Goal: Find specific page/section: Find specific page/section

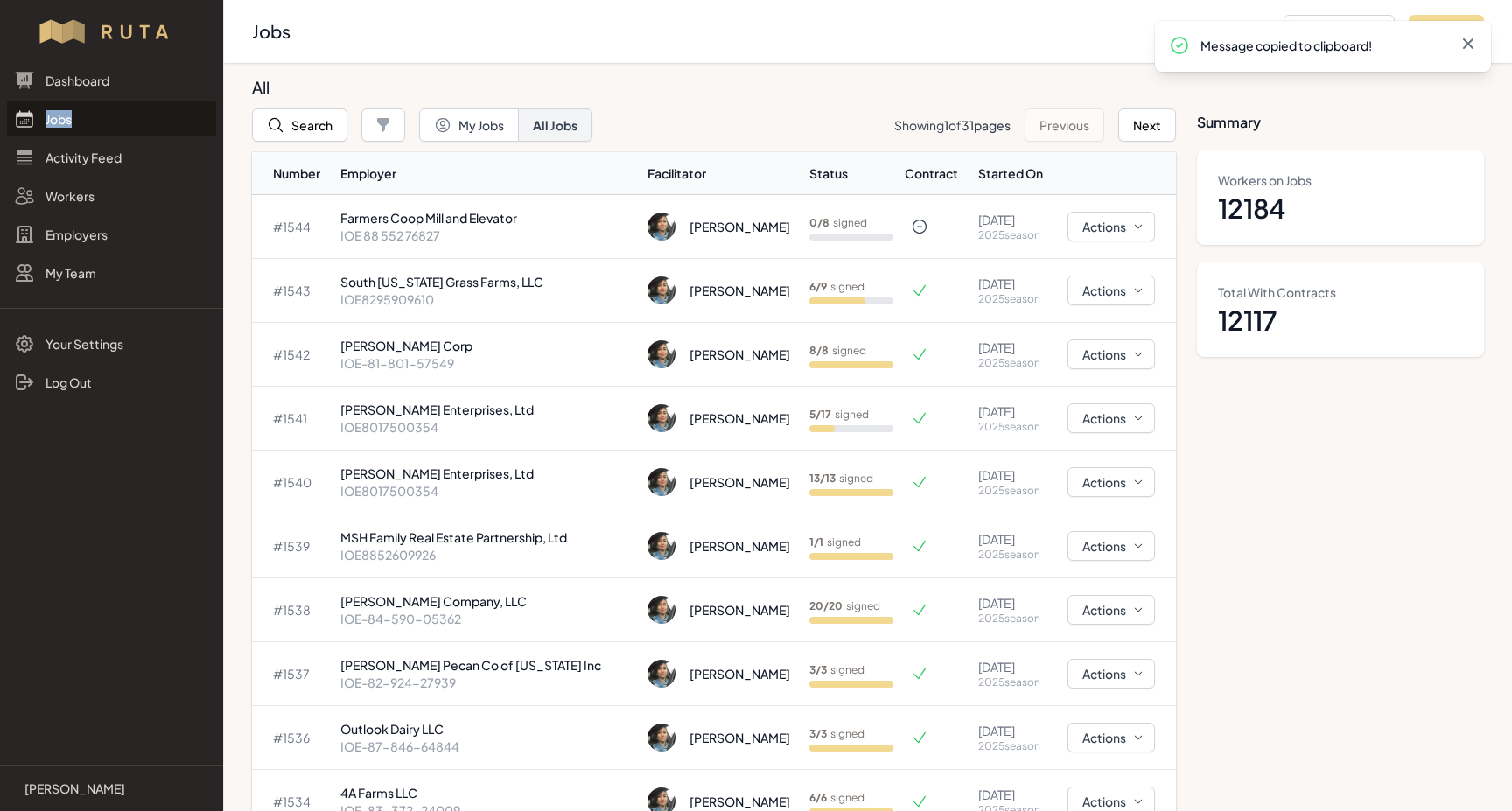
click at [1470, 40] on icon at bounding box center [1468, 43] width 18 height 18
click at [303, 116] on button "Search" at bounding box center [299, 125] width 95 height 33
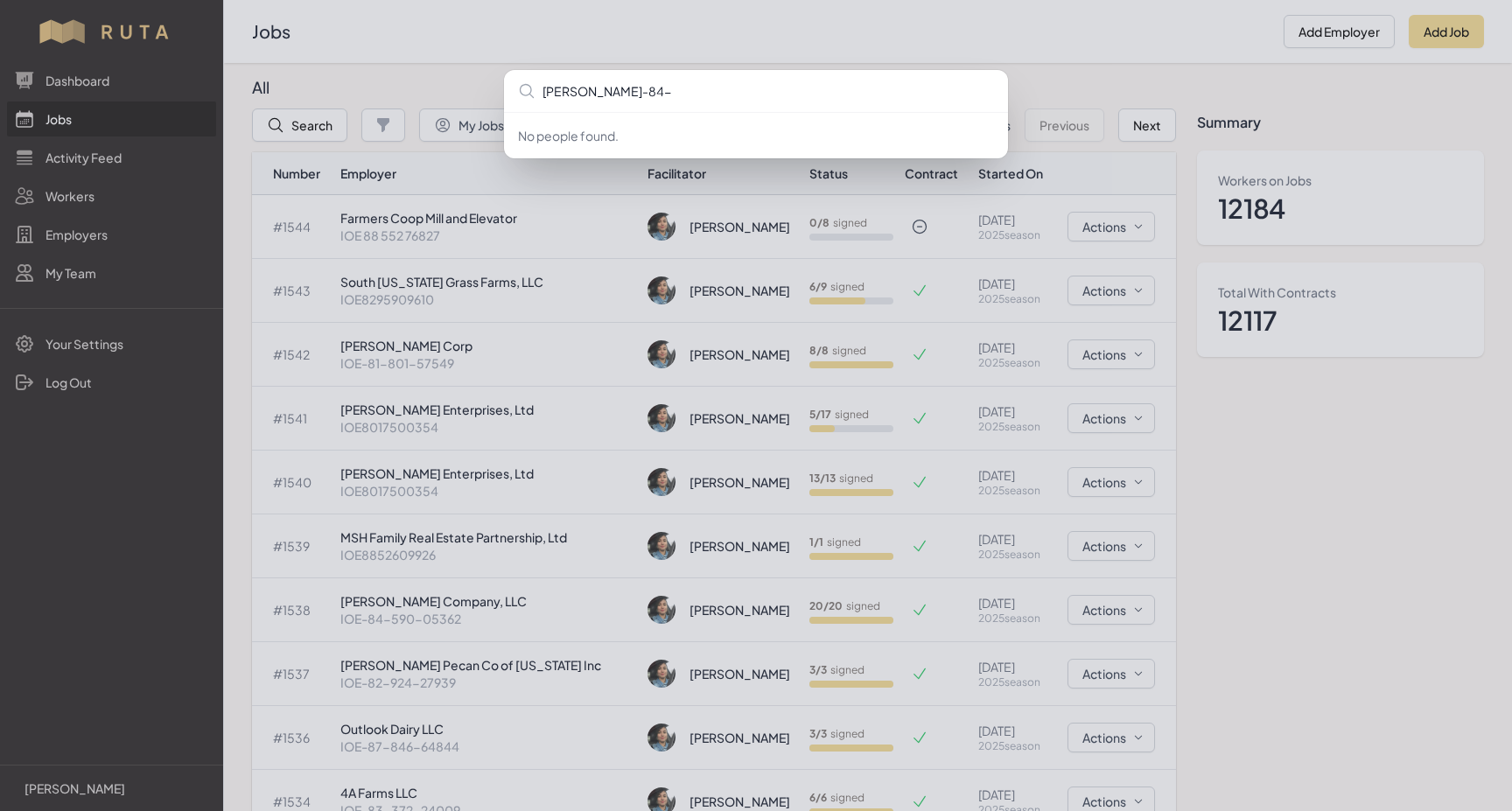
click at [550, 91] on input "[PERSON_NAME]-84-" at bounding box center [756, 91] width 504 height 42
click at [600, 93] on input "ioe-84-" at bounding box center [756, 91] width 504 height 42
type input "ioe-84-590-05362"
type input "IOE-83-372-24009"
click at [466, 69] on div "No people found." at bounding box center [756, 406] width 1512 height 811
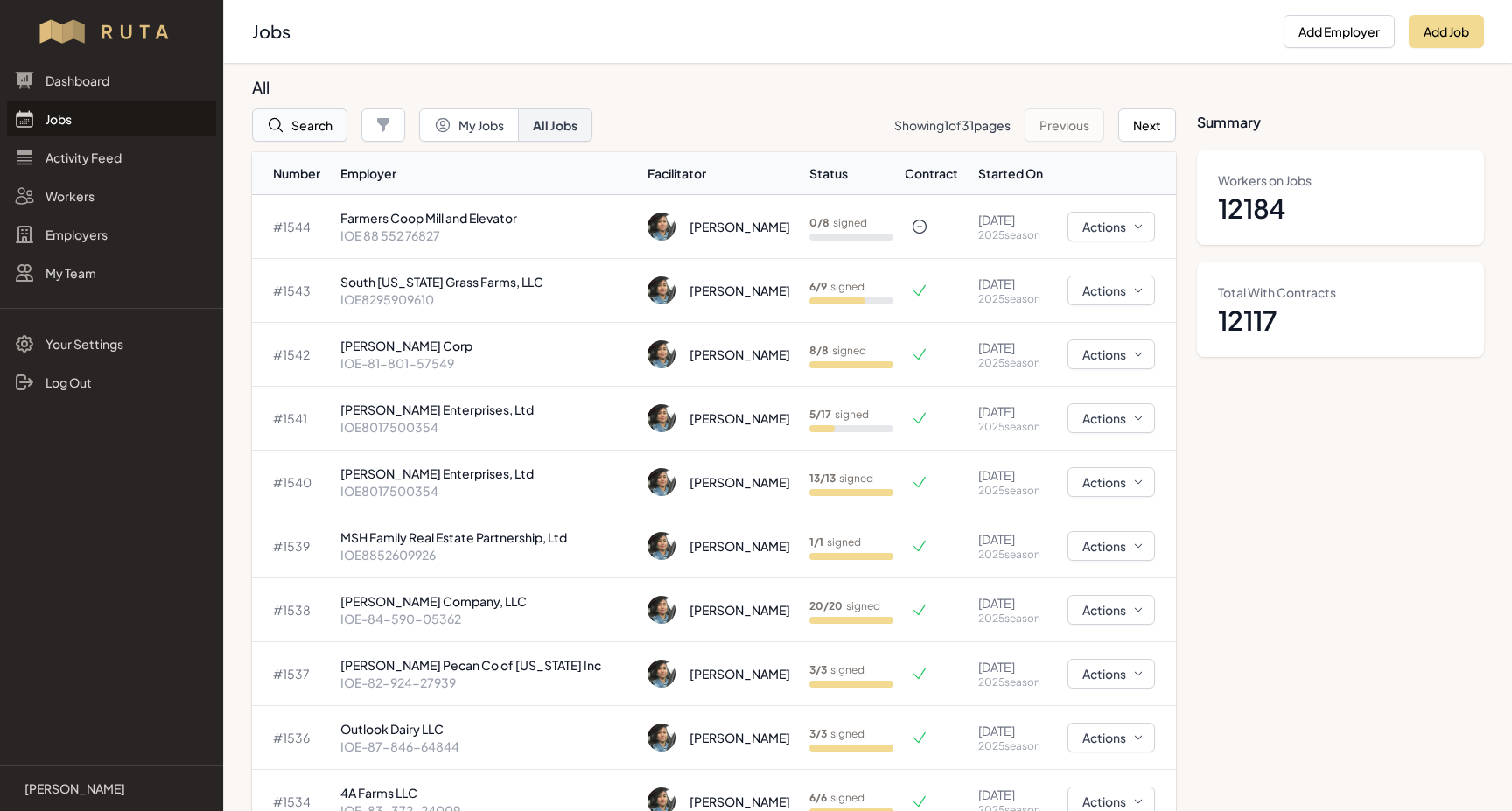
click at [307, 127] on button "Search" at bounding box center [299, 125] width 95 height 33
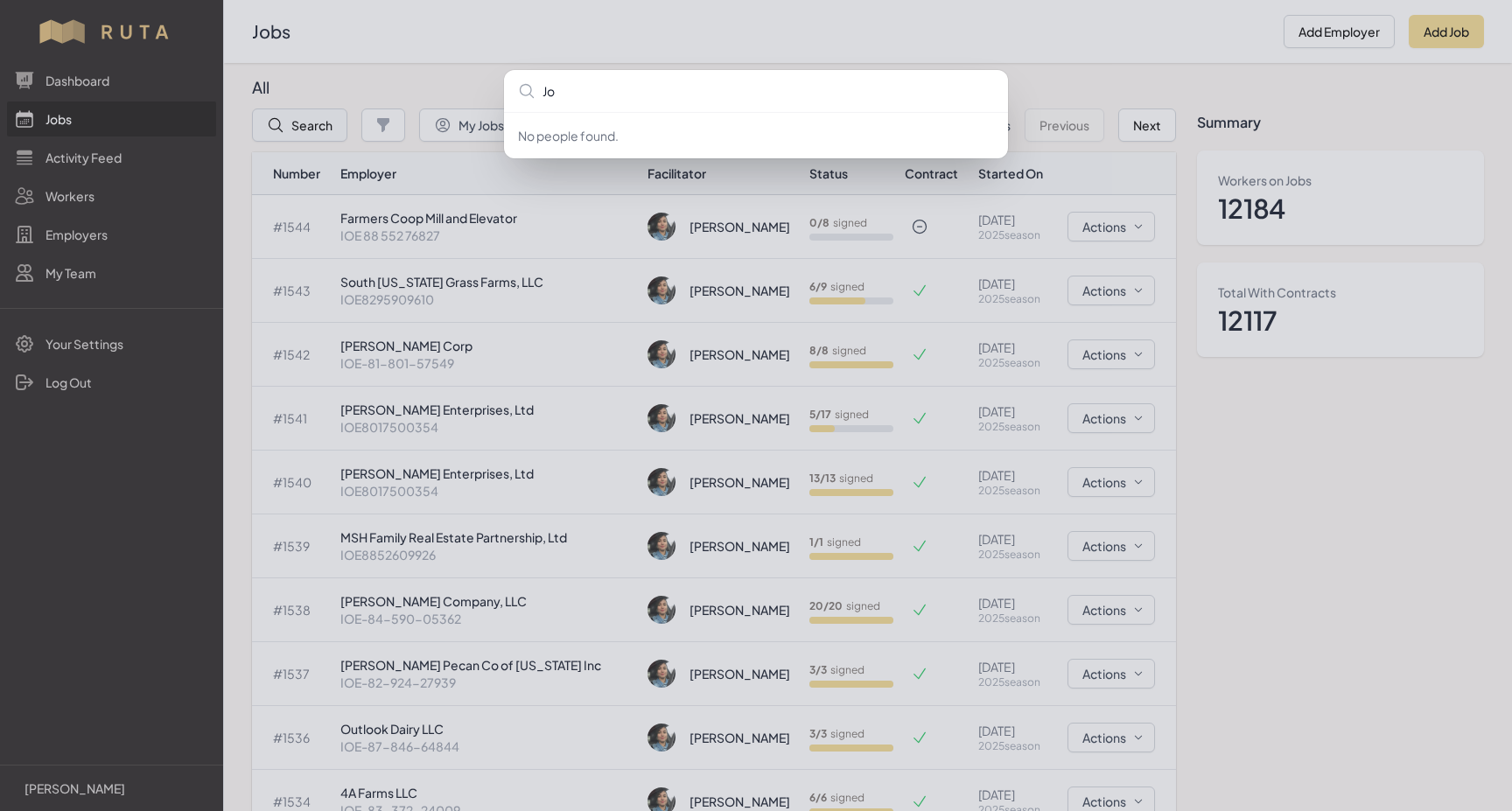
type input "J"
type input "i"
type input "IOE"
click at [264, 147] on div "No people found." at bounding box center [756, 406] width 1512 height 811
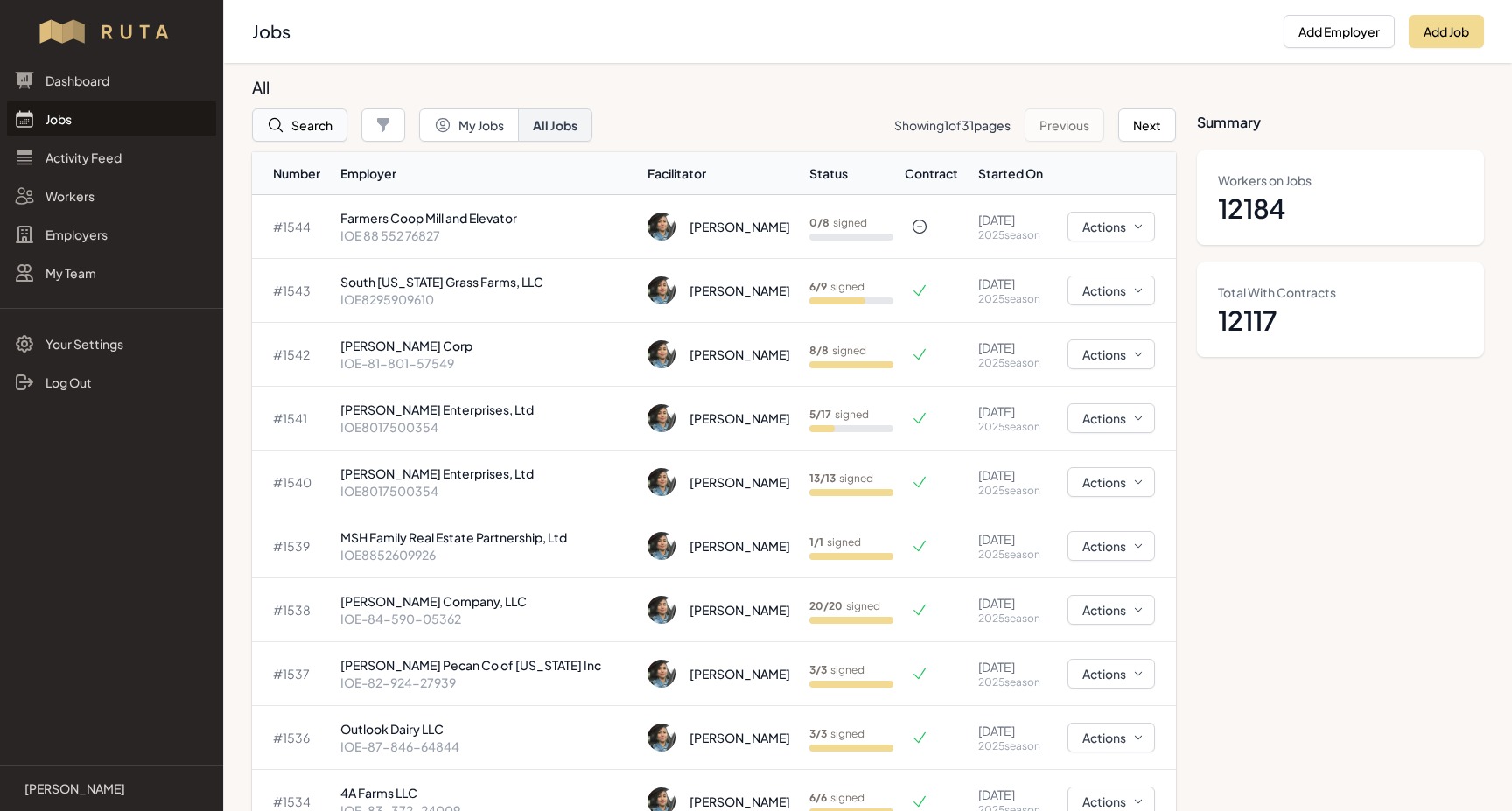
click at [306, 126] on button "Search" at bounding box center [299, 125] width 95 height 33
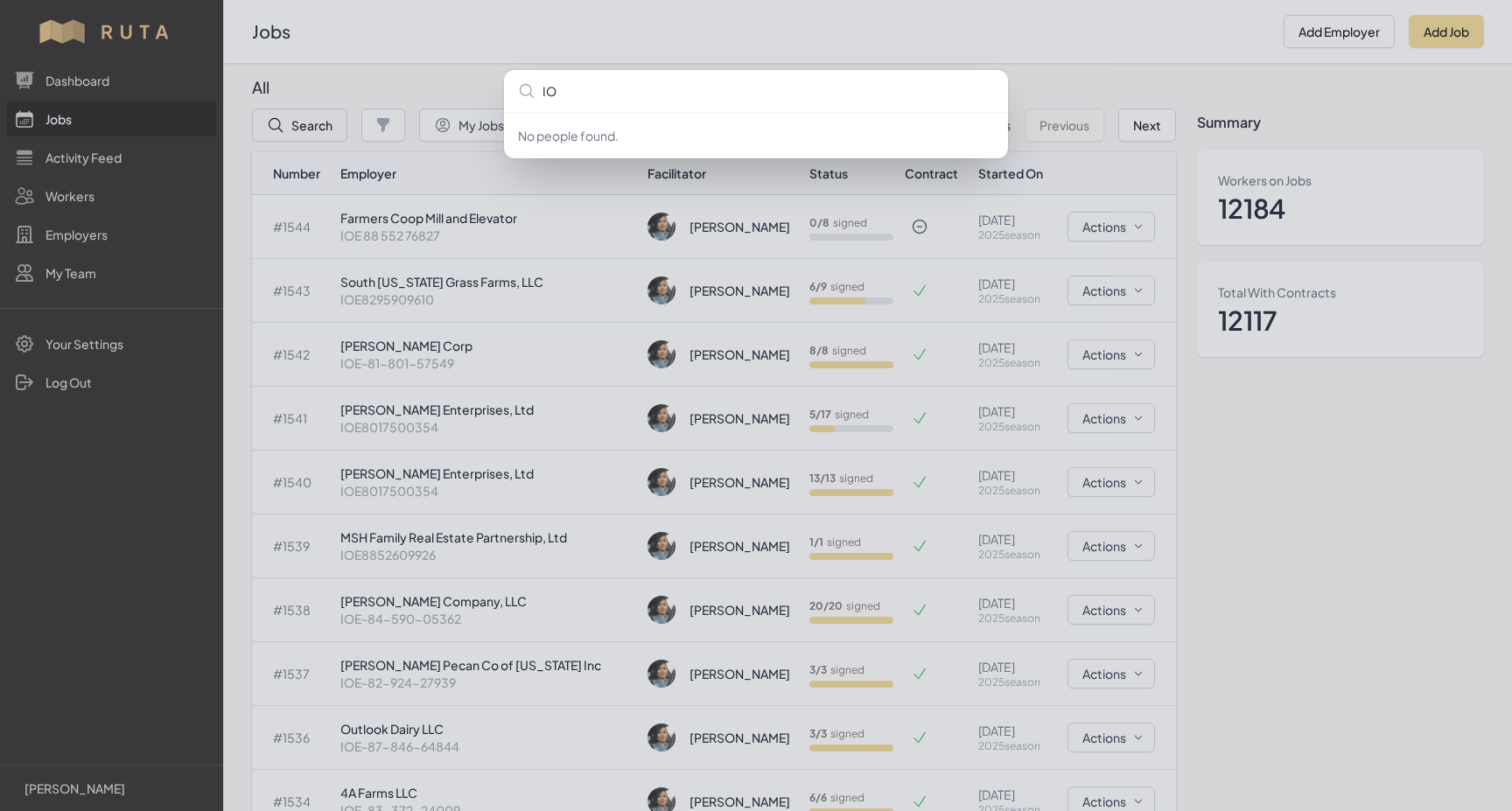
type input "I"
type input "i"
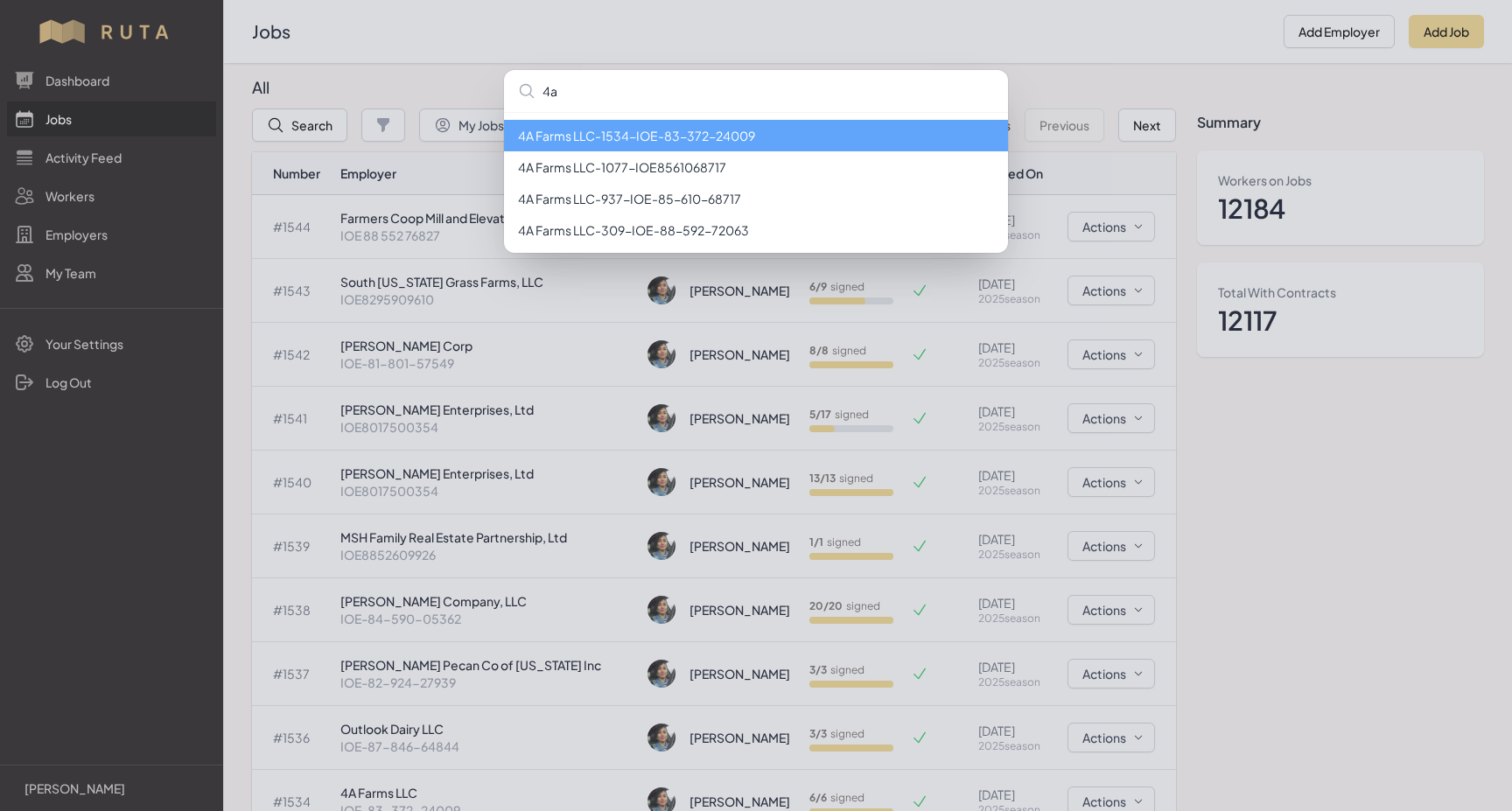
type input "4"
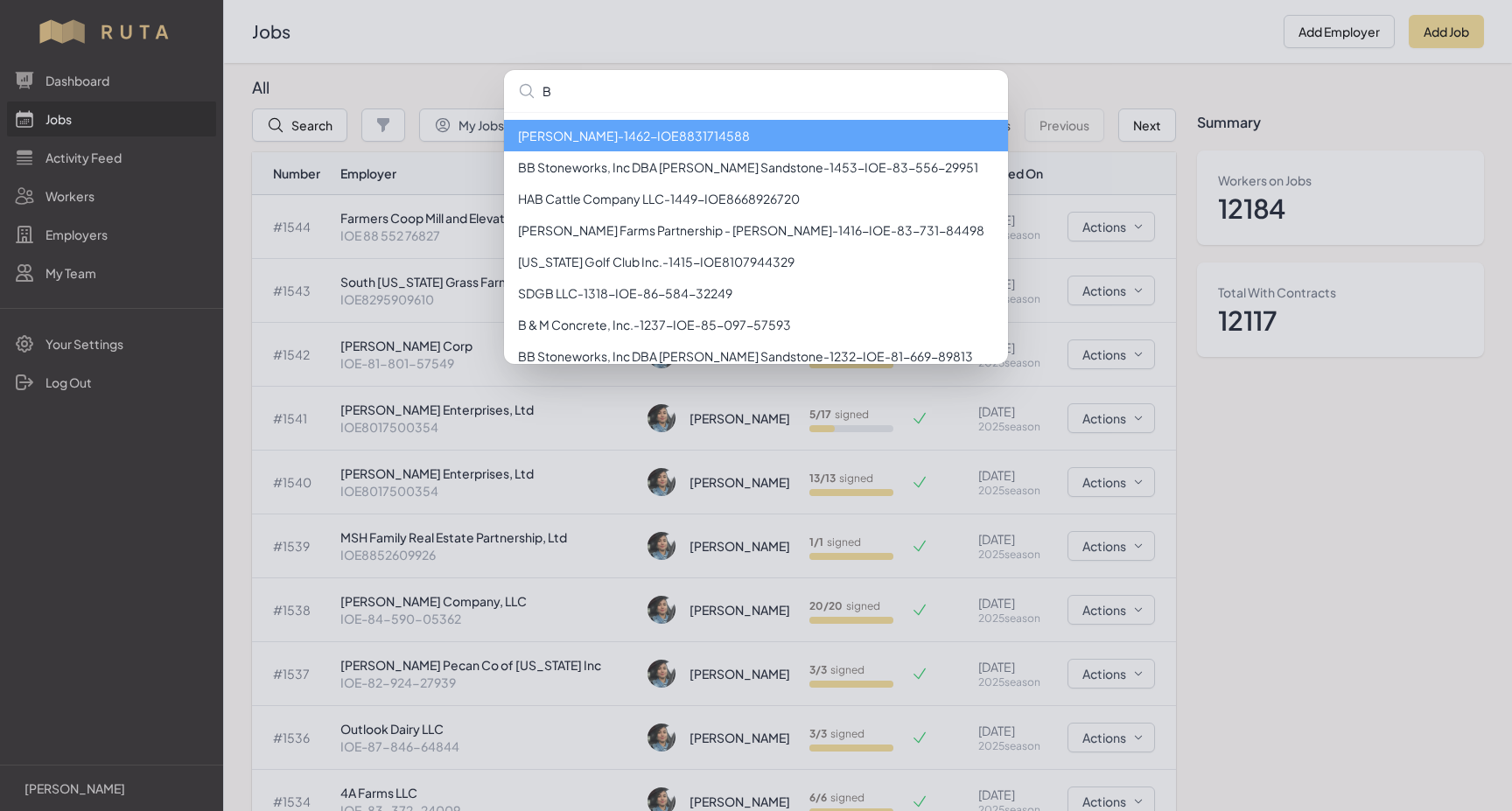
type input "B"
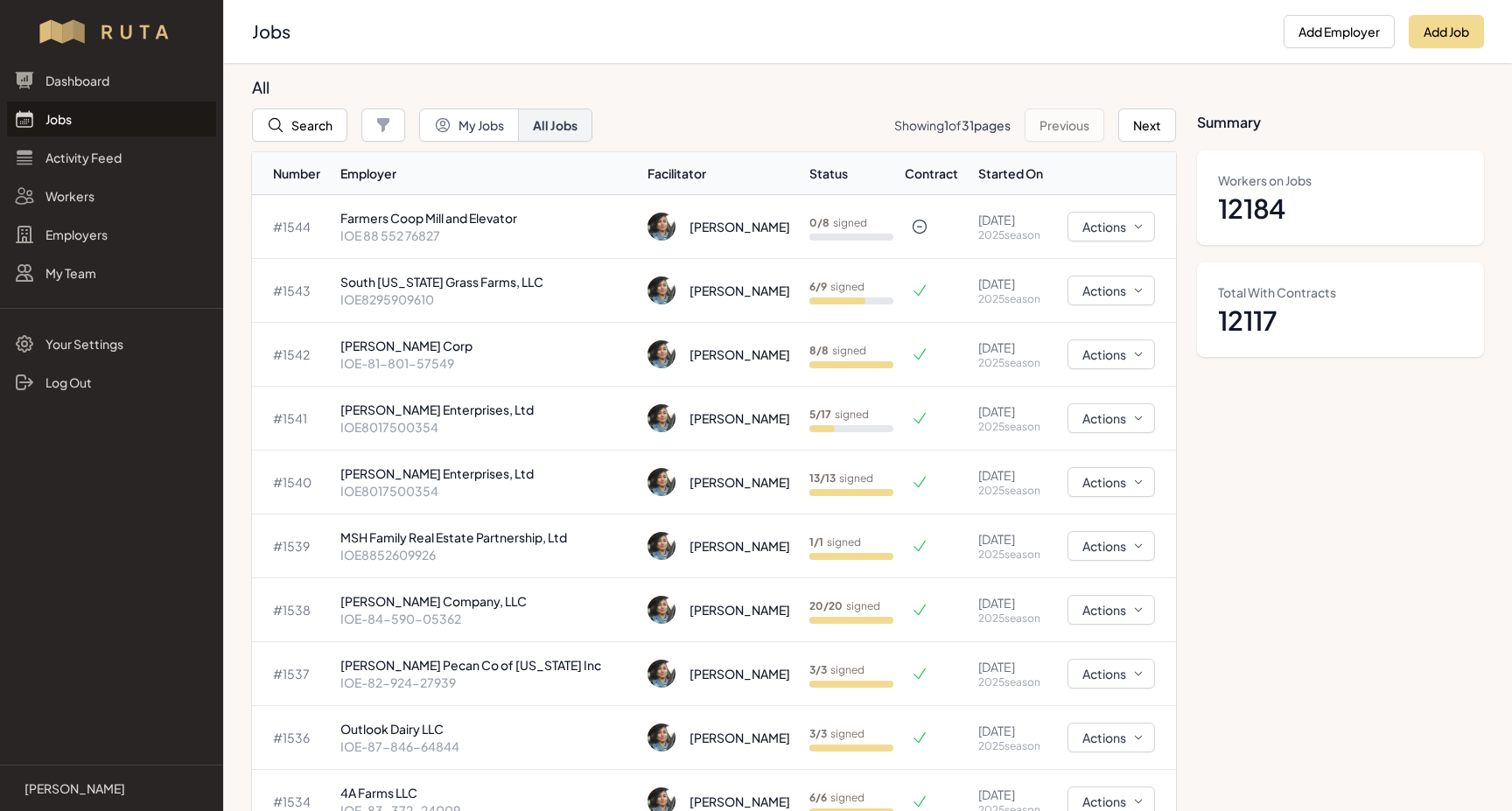
click at [390, 76] on div "Cow Bayou Cattle Company LLC - 1529 - IOE8116746079 Light Bro's Pastoral Co LLC…" at bounding box center [756, 406] width 1512 height 811
click at [68, 233] on link "Employers" at bounding box center [112, 235] width 209 height 35
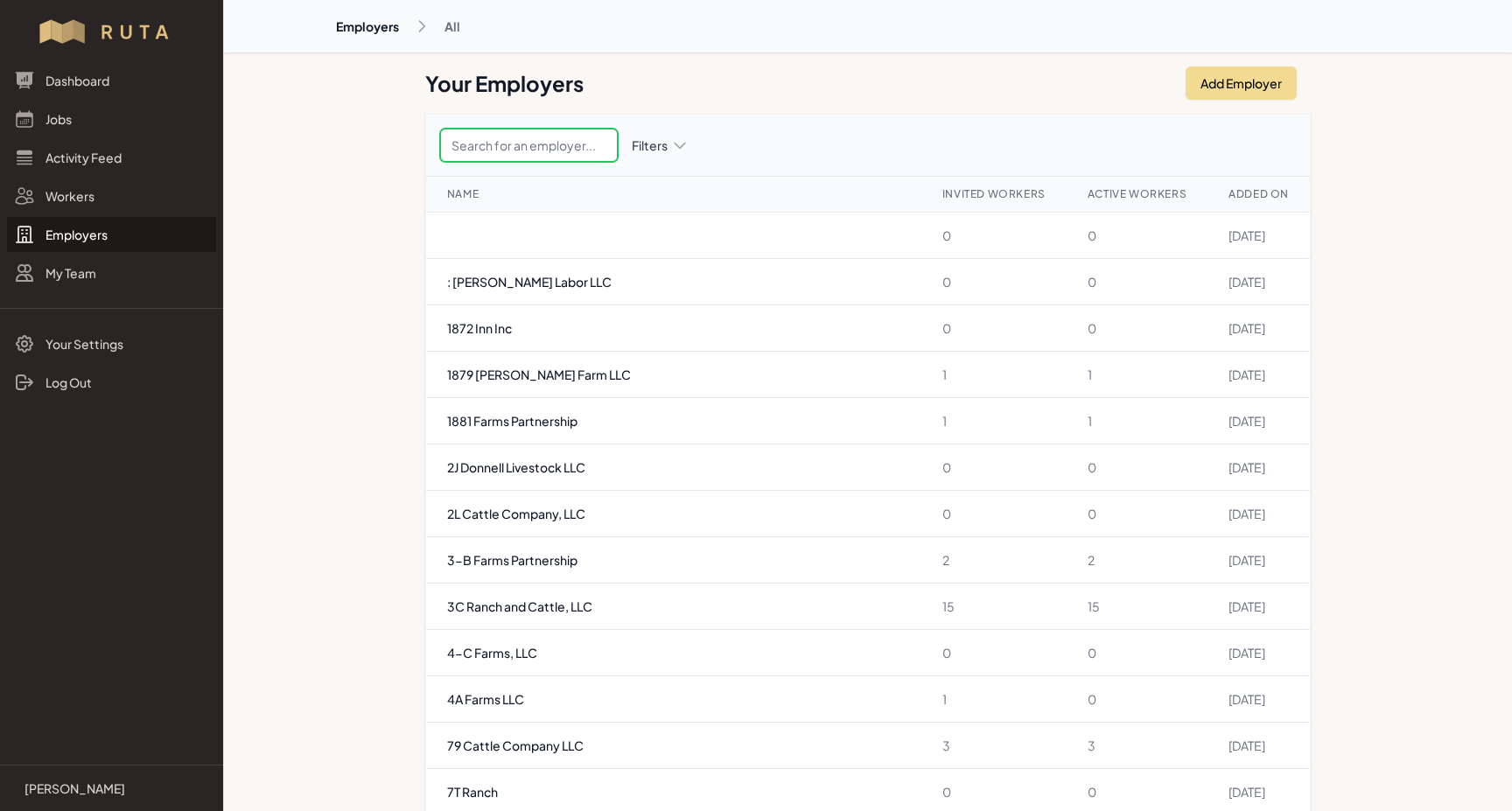
click at [568, 147] on input "text" at bounding box center [528, 145] width 177 height 33
click at [85, 79] on link "Dashboard" at bounding box center [112, 80] width 209 height 35
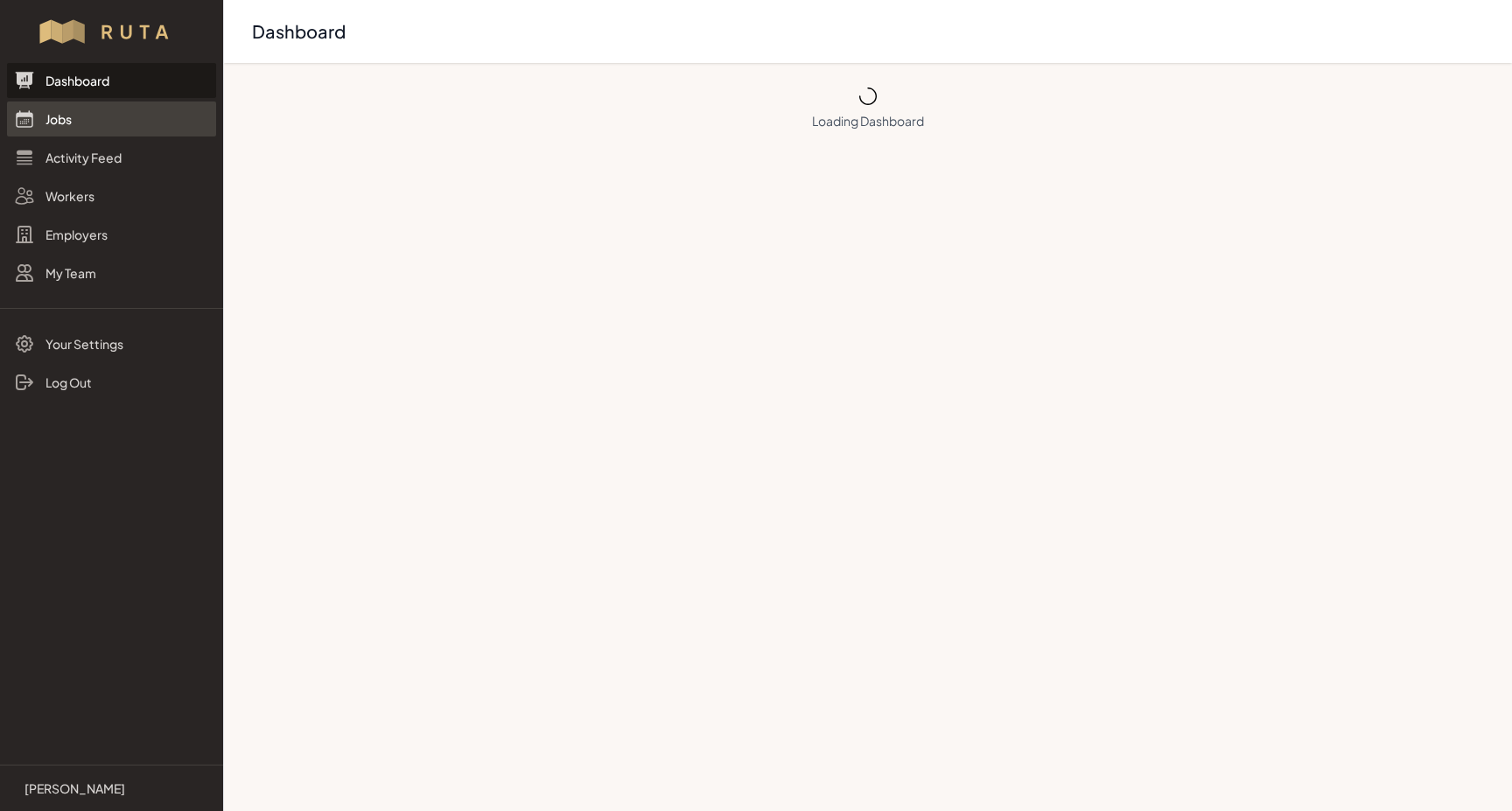
click at [50, 118] on link "Jobs" at bounding box center [112, 119] width 209 height 35
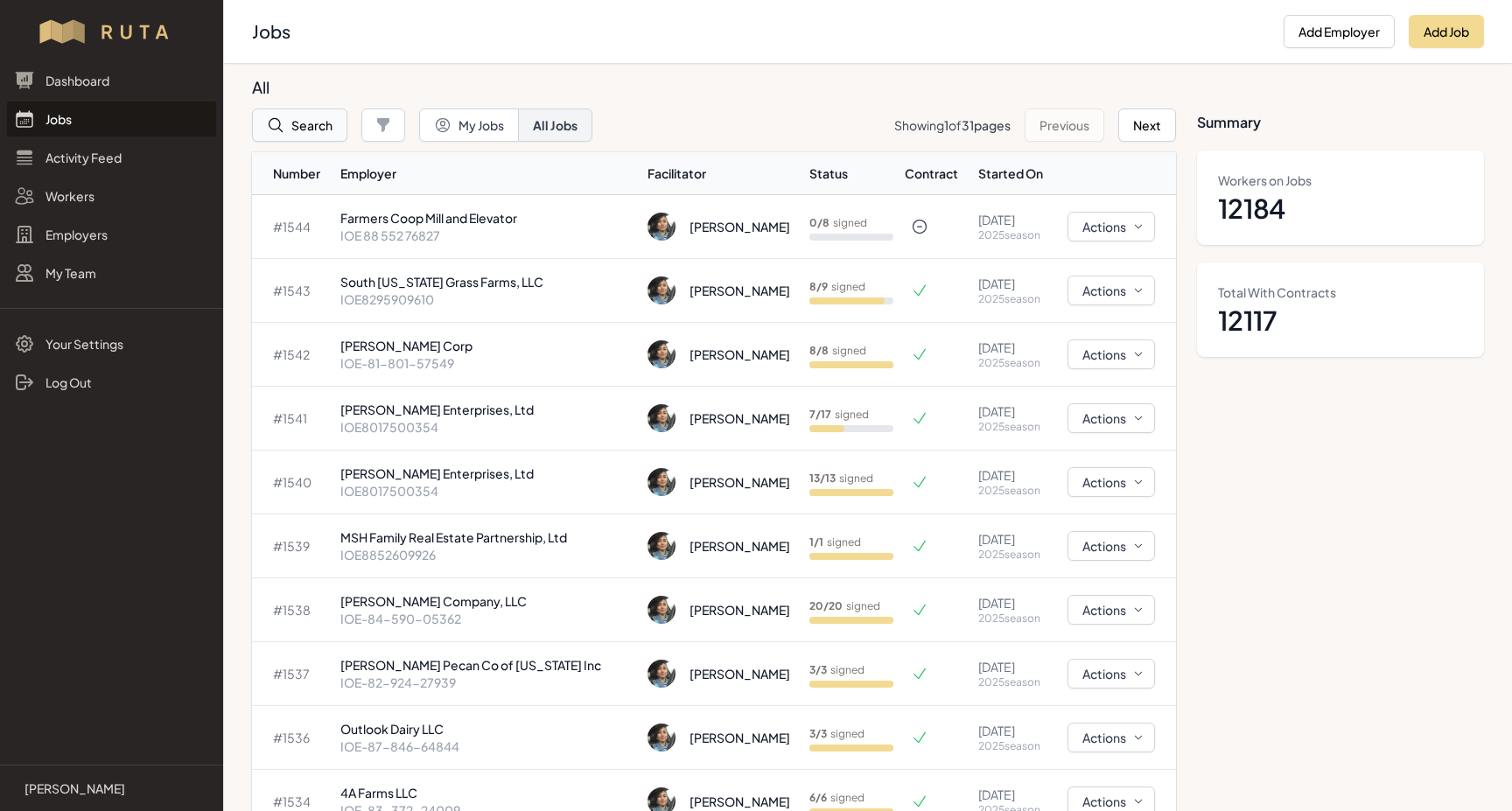
click at [307, 135] on button "Search" at bounding box center [299, 125] width 95 height 33
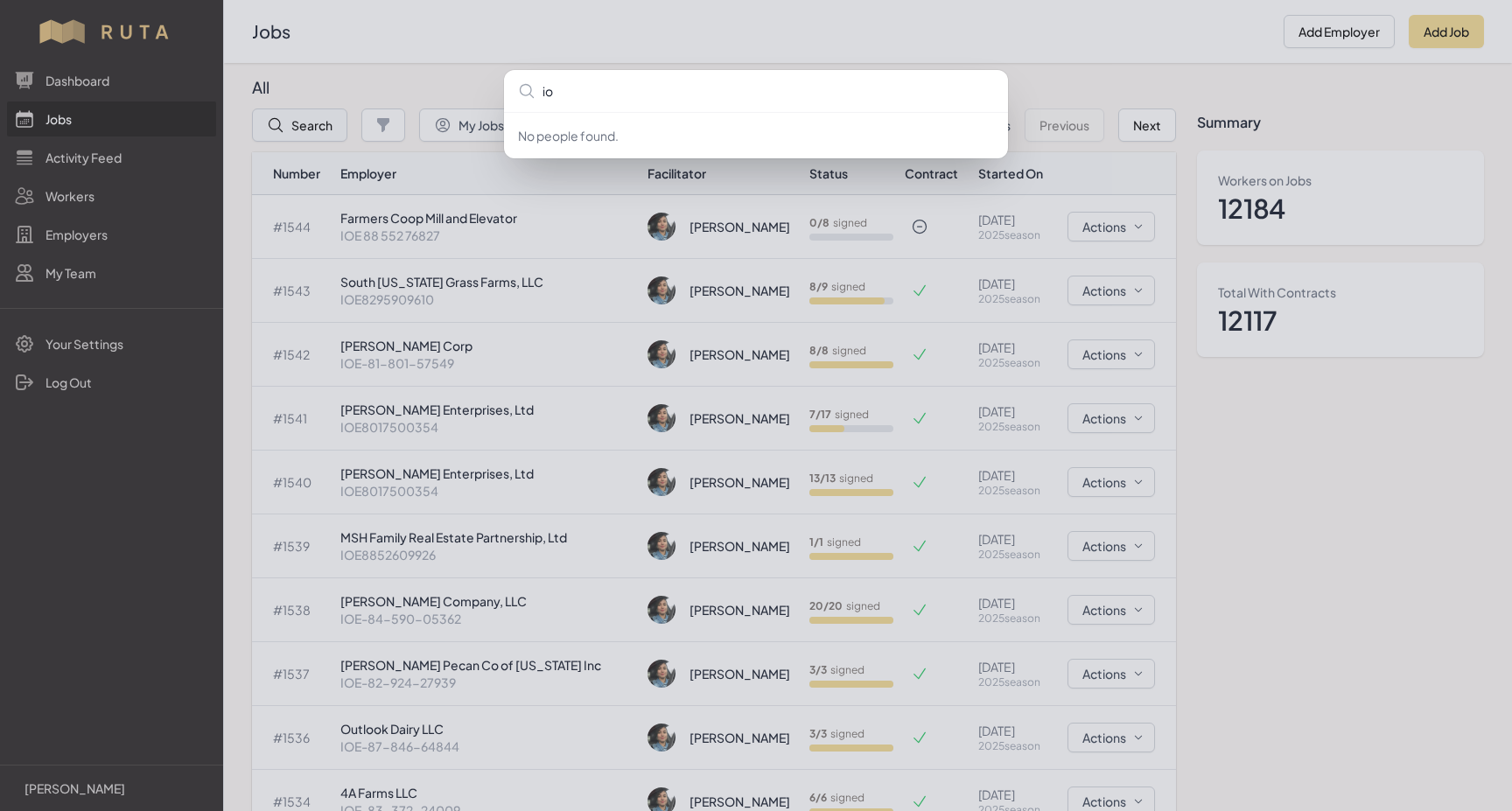
type input "i"
type input "IOE8337224009"
type input "IOE 83 372 24009"
type input "IOE-83-372-24009"
type input "ioe-83-372-24009"
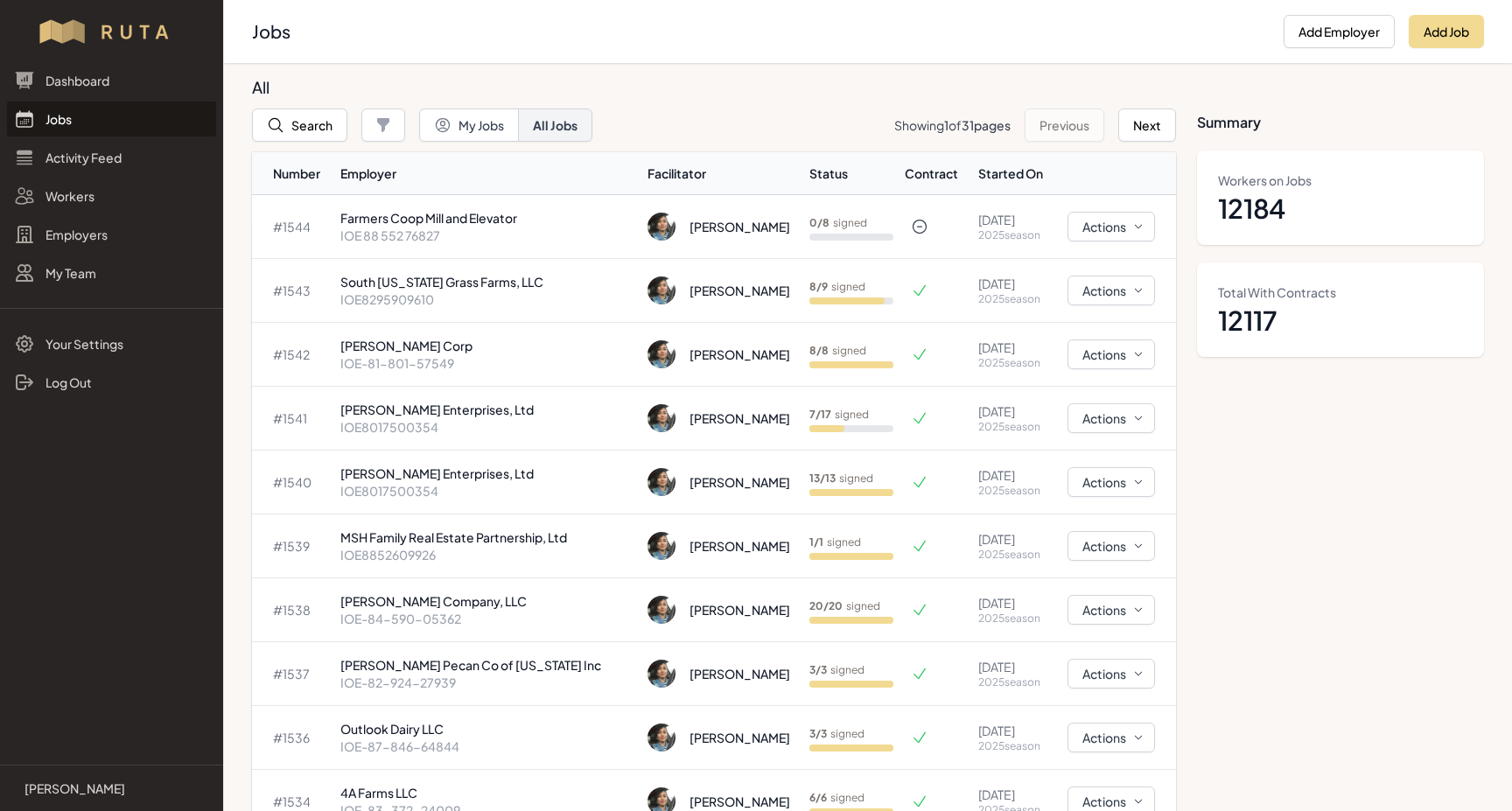
click at [40, 123] on div at bounding box center [756, 406] width 1512 height 811
